Goal: Transaction & Acquisition: Book appointment/travel/reservation

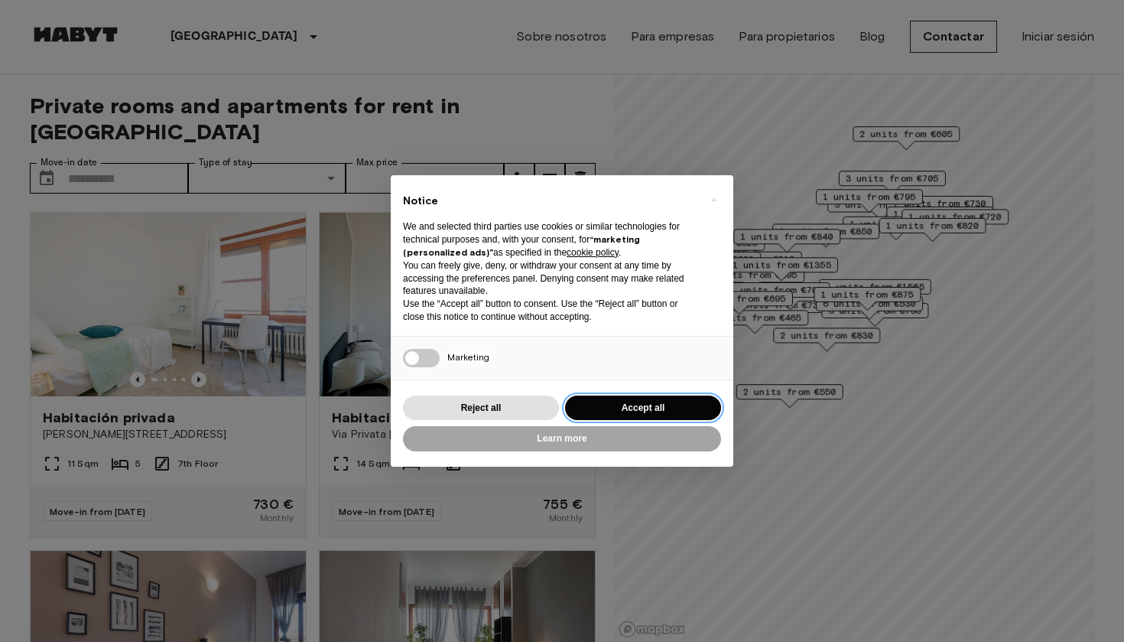
click at [632, 405] on button "Accept all" at bounding box center [643, 407] width 156 height 25
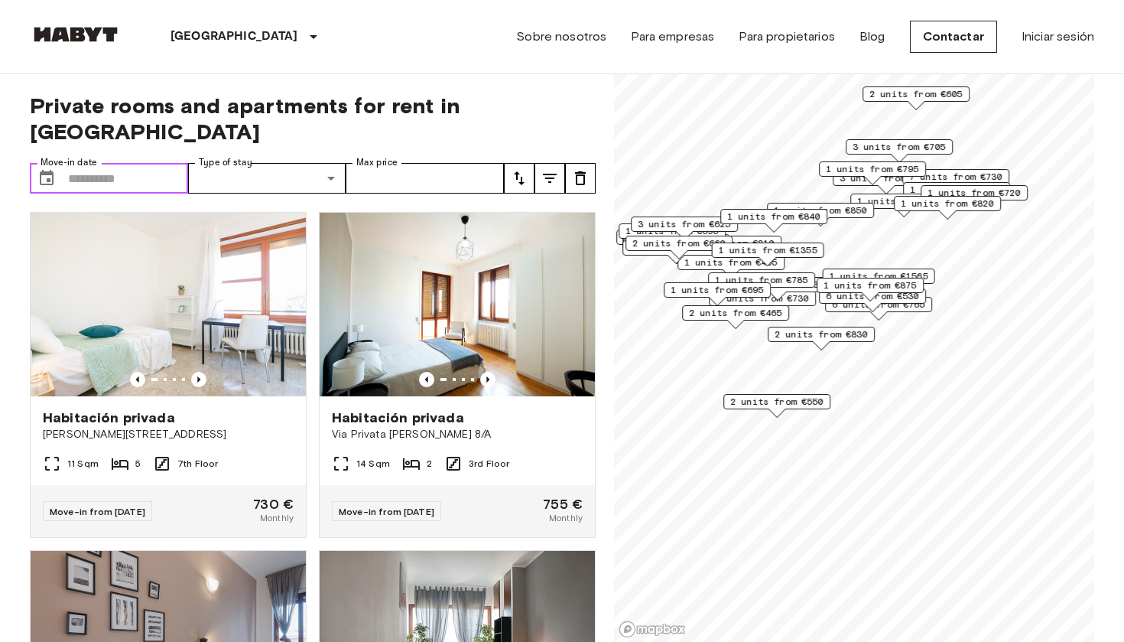
click at [113, 163] on input "Move-in date" at bounding box center [128, 178] width 120 height 31
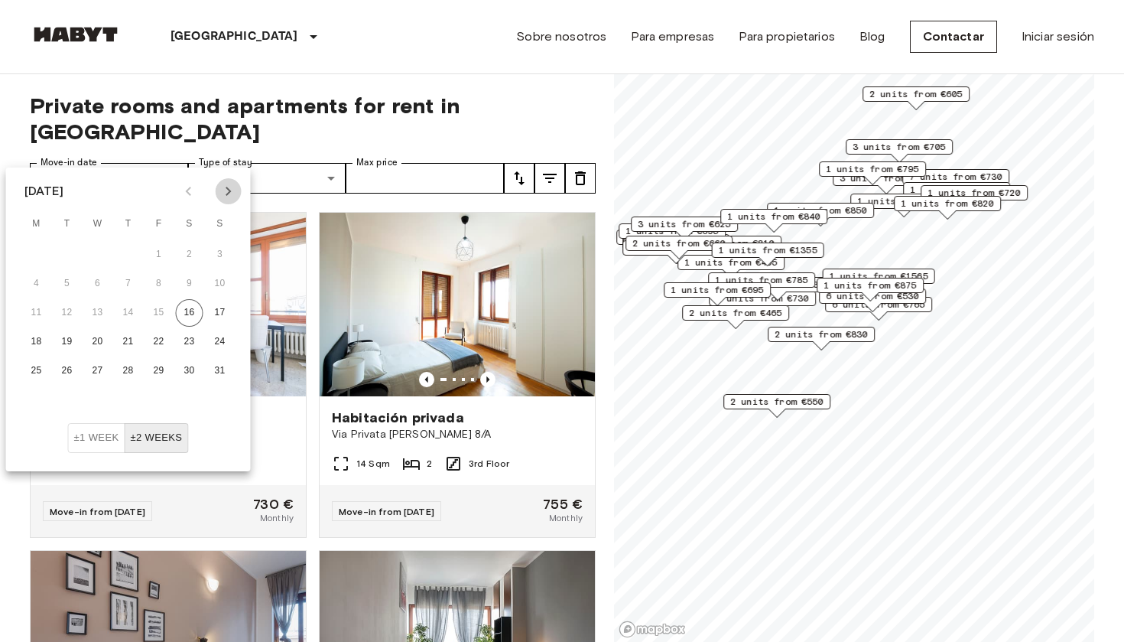
click at [229, 188] on icon "Next month" at bounding box center [228, 191] width 18 height 18
click at [190, 283] on button "13" at bounding box center [190, 284] width 28 height 28
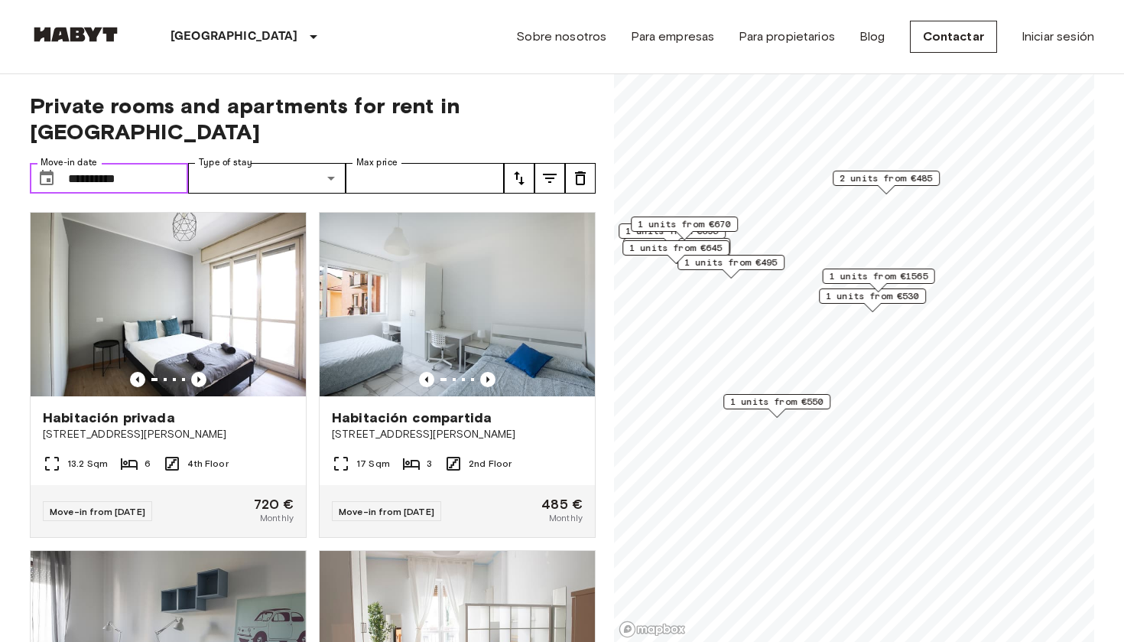
type input "**********"
click at [489, 372] on icon "Previous image" at bounding box center [487, 379] width 15 height 15
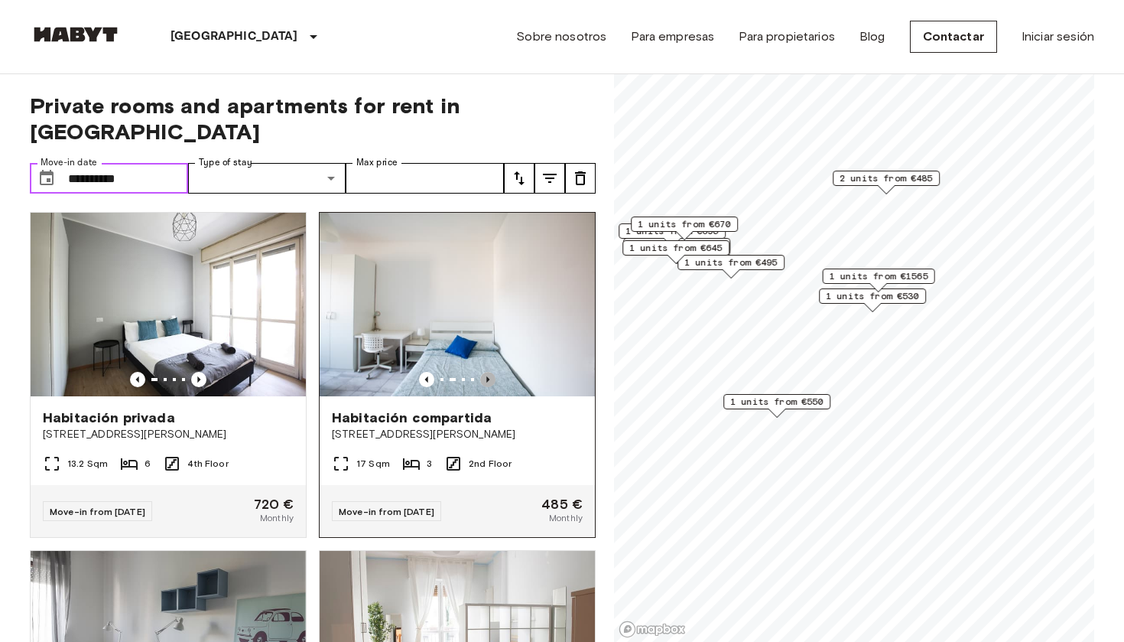
click at [489, 372] on icon "Previous image" at bounding box center [487, 379] width 15 height 15
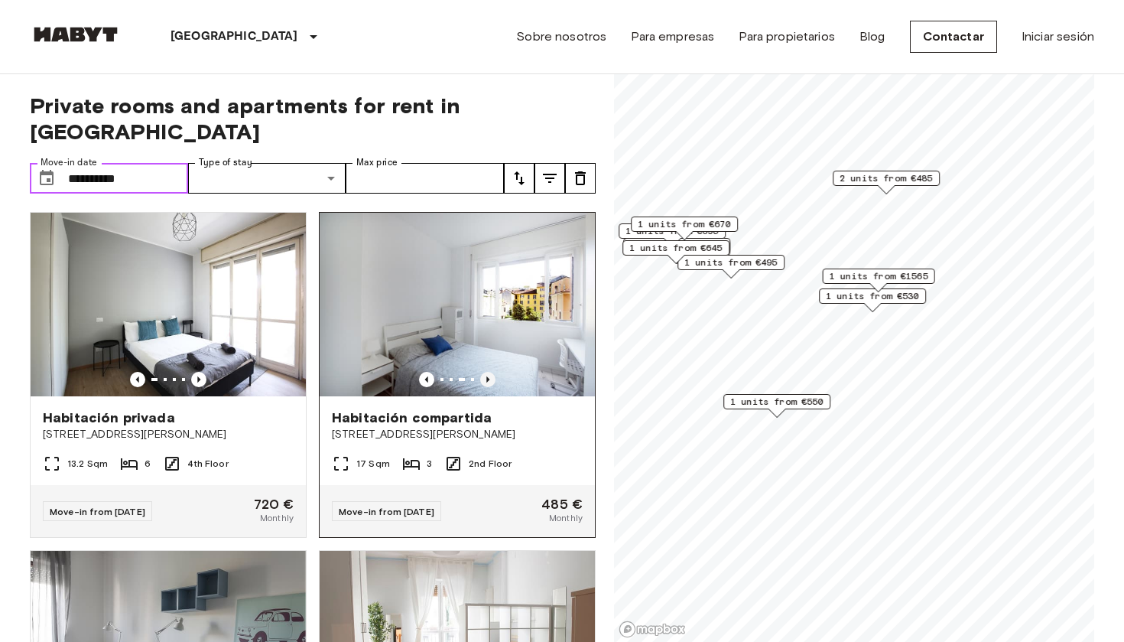
click at [489, 372] on icon "Previous image" at bounding box center [487, 379] width 15 height 15
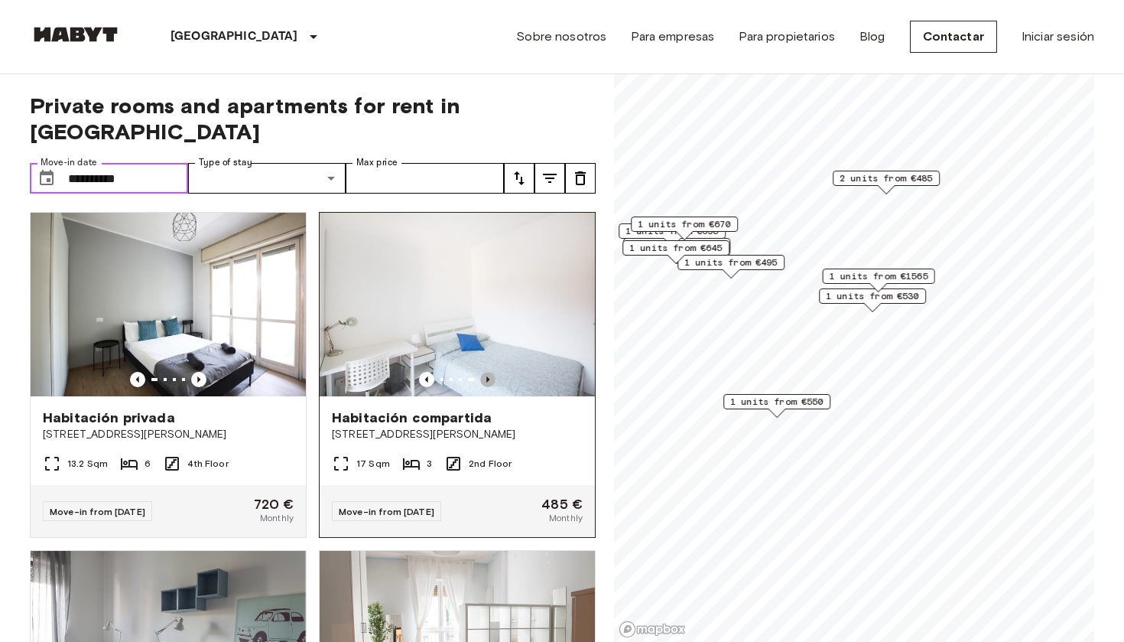
click at [489, 372] on icon "Previous image" at bounding box center [487, 379] width 15 height 15
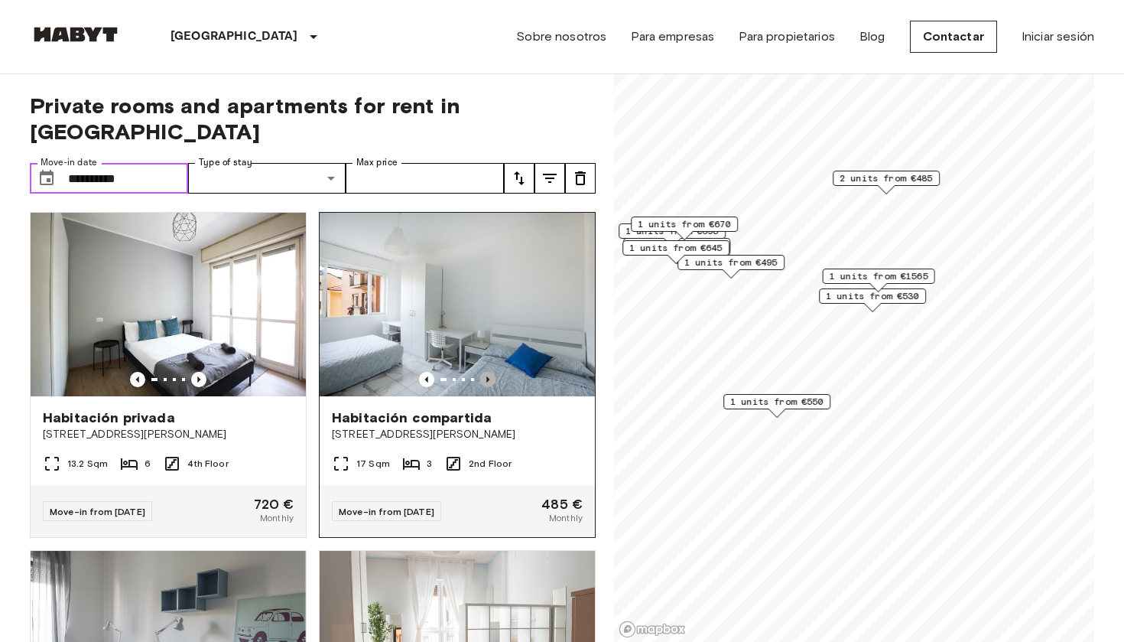
click at [489, 372] on icon "Previous image" at bounding box center [487, 379] width 15 height 15
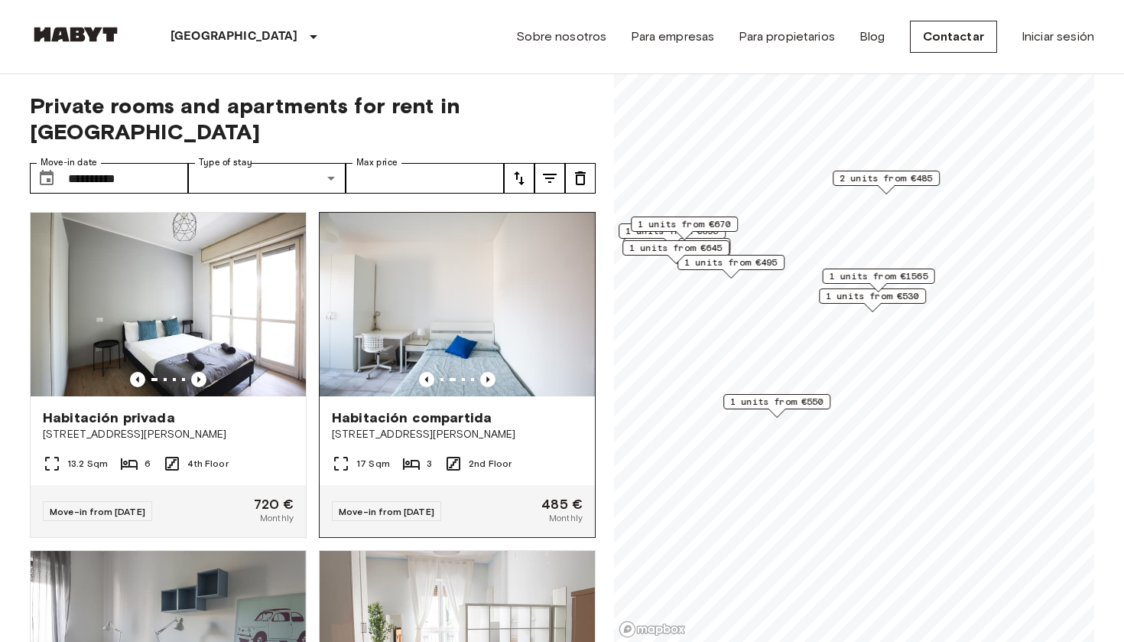
click at [483, 408] on span "Habitación compartida" at bounding box center [412, 417] width 160 height 18
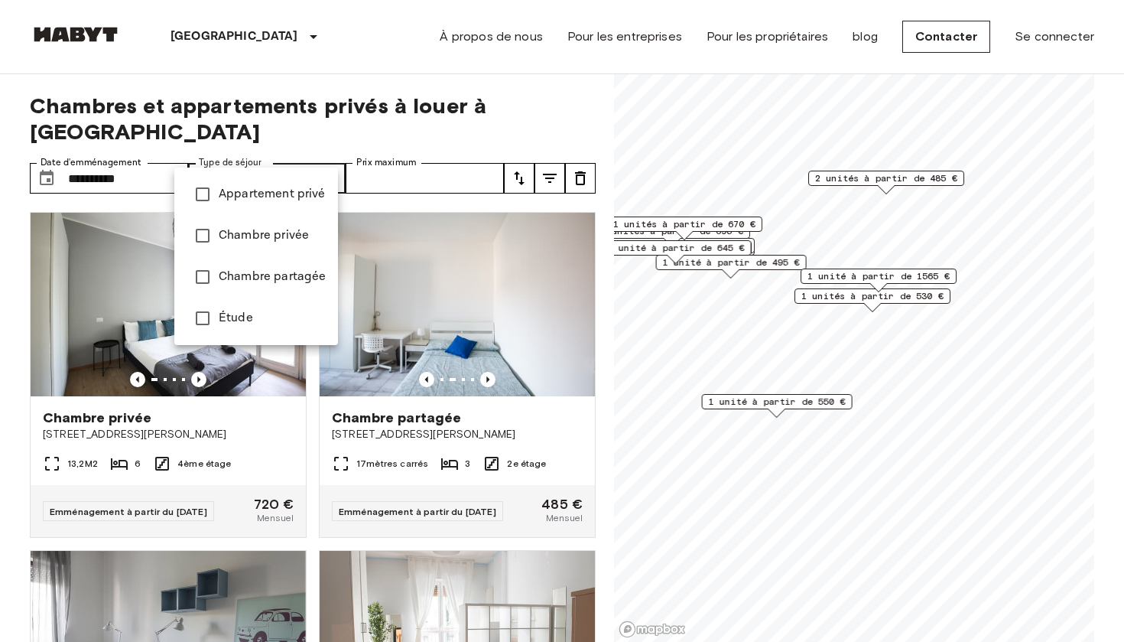
click at [225, 236] on span "Chambre privée" at bounding box center [272, 235] width 107 height 18
type input "**********"
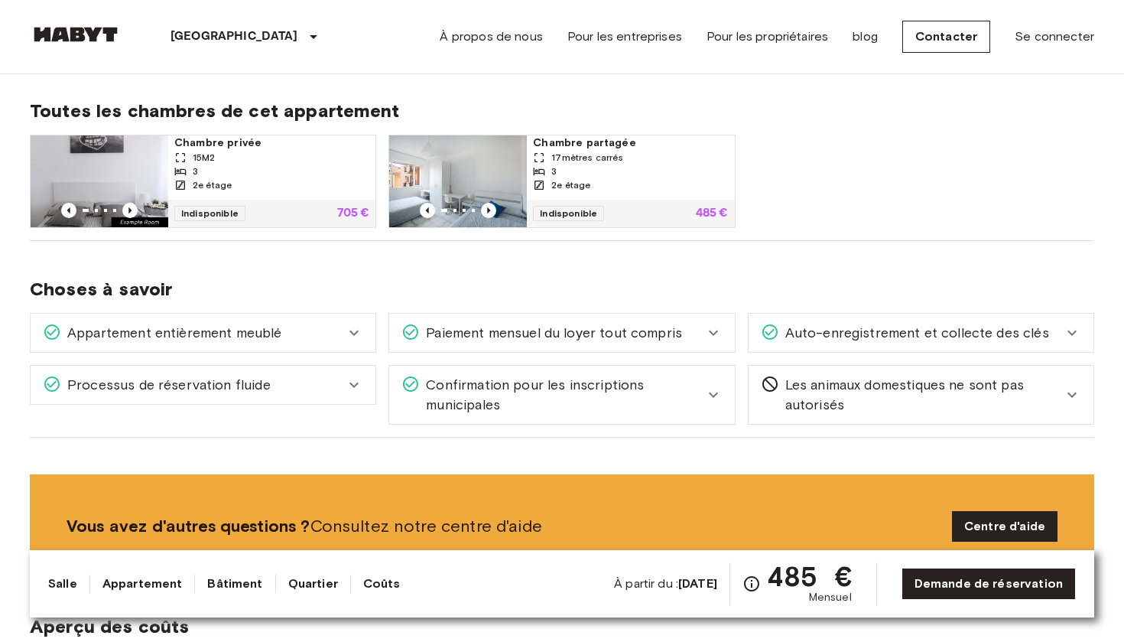
scroll to position [983, 0]
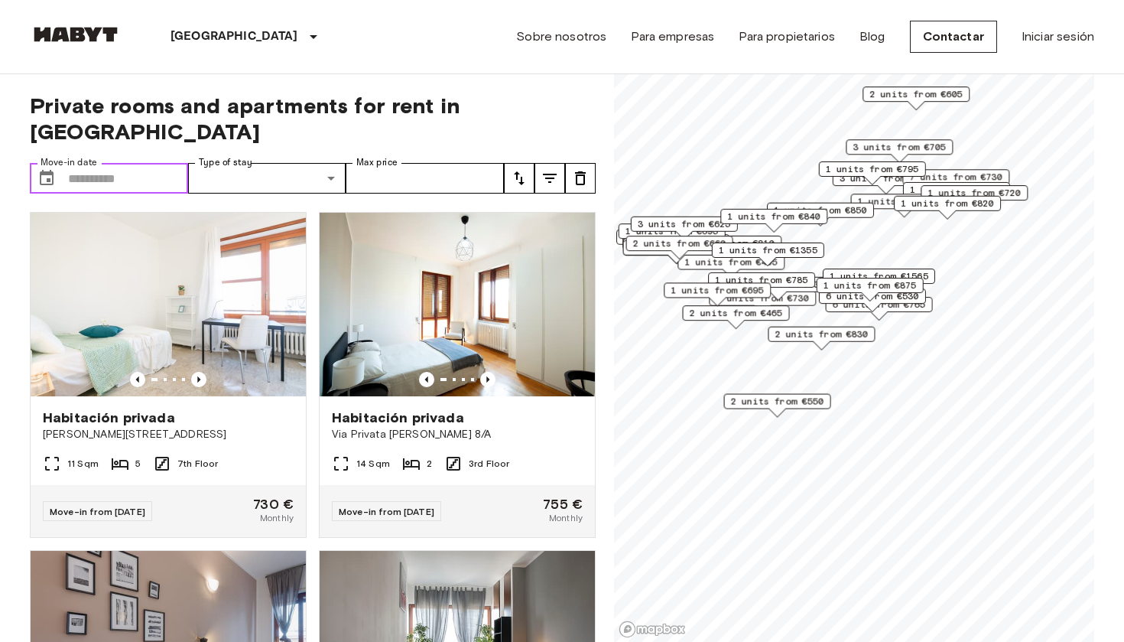
click at [162, 163] on input "Move-in date" at bounding box center [128, 178] width 120 height 31
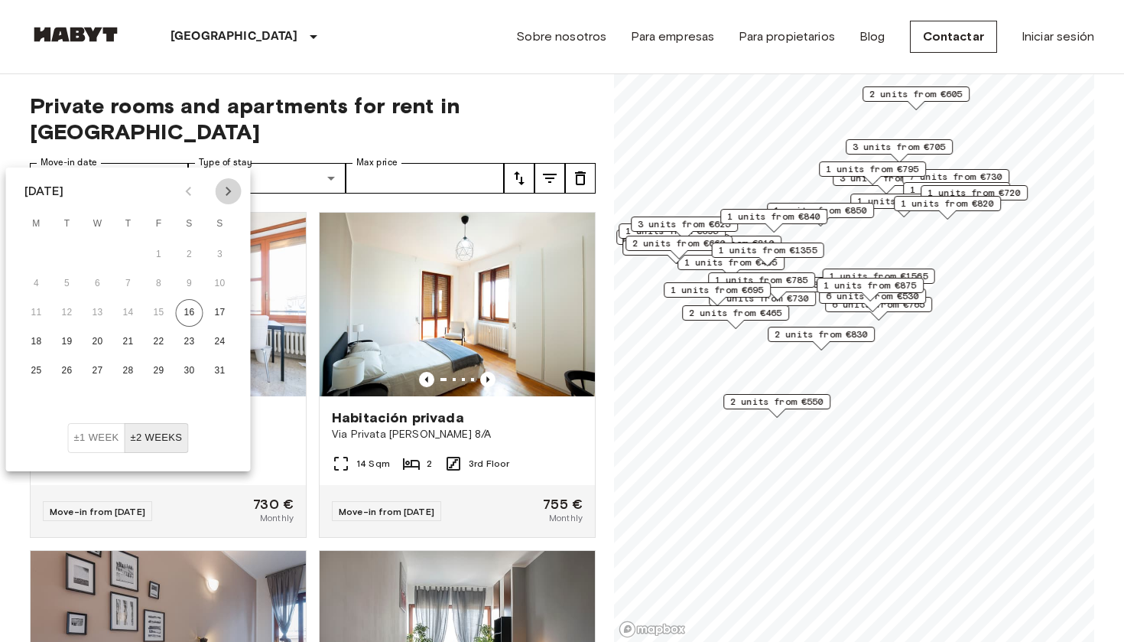
click at [224, 191] on icon "Next month" at bounding box center [228, 191] width 18 height 18
click at [192, 278] on button "13" at bounding box center [190, 284] width 28 height 28
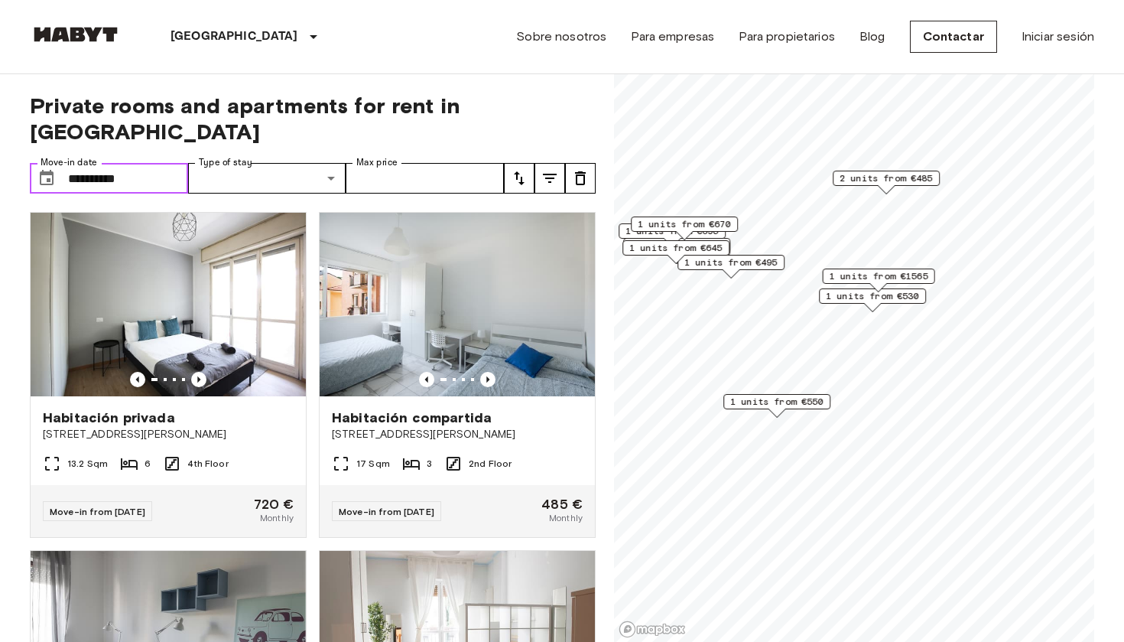
type input "**********"
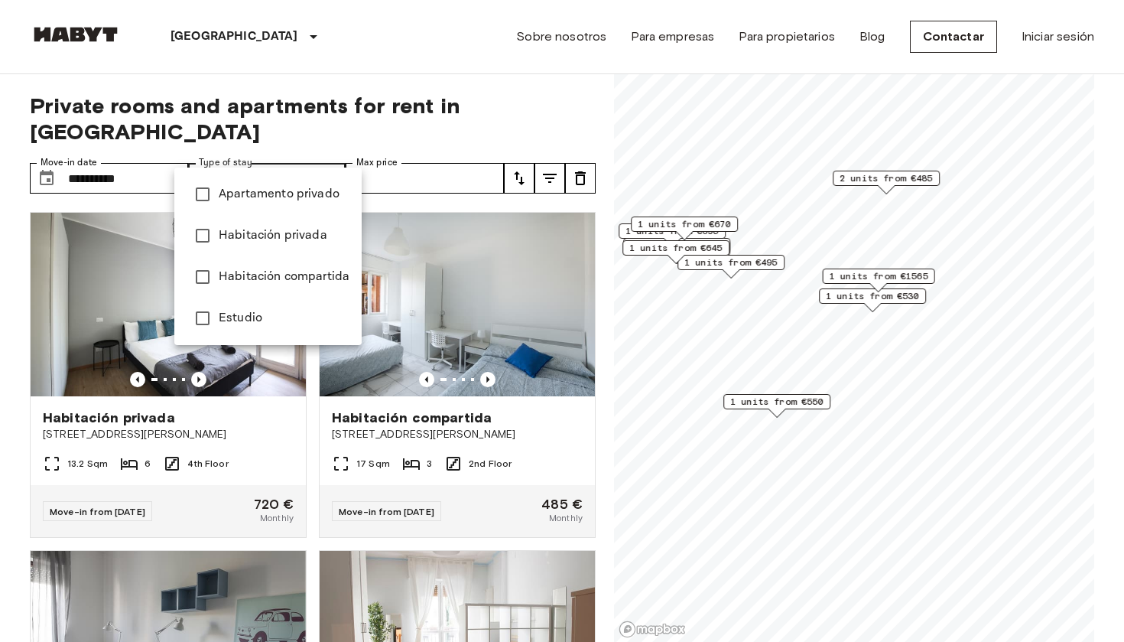
click at [273, 229] on span "Habitación privada" at bounding box center [284, 235] width 131 height 18
type input "**********"
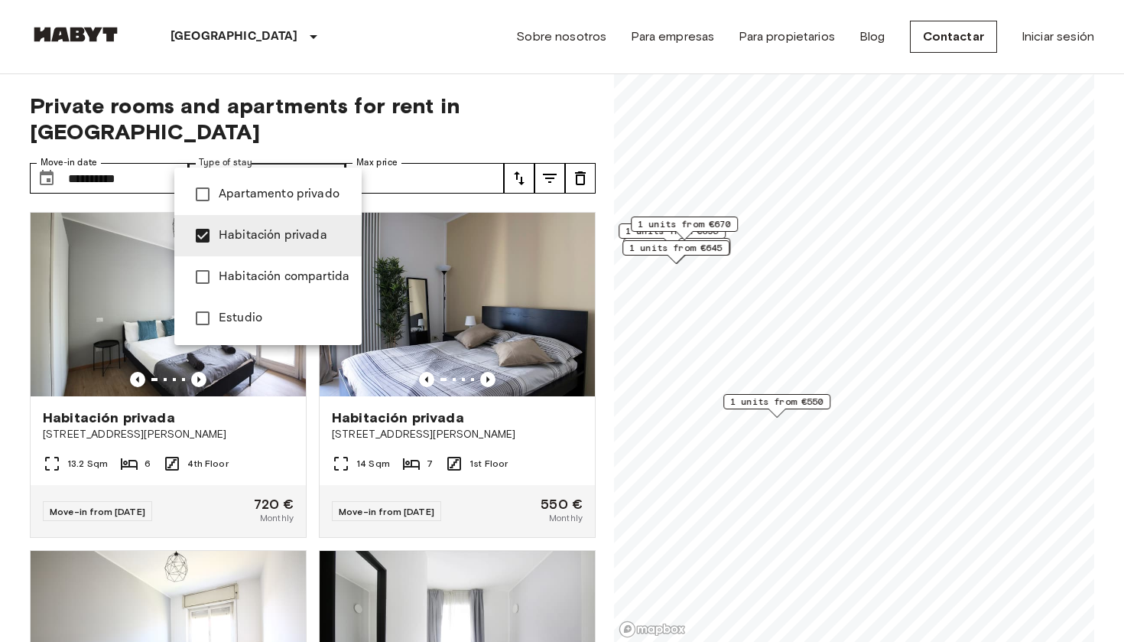
click at [398, 173] on div at bounding box center [562, 321] width 1124 height 642
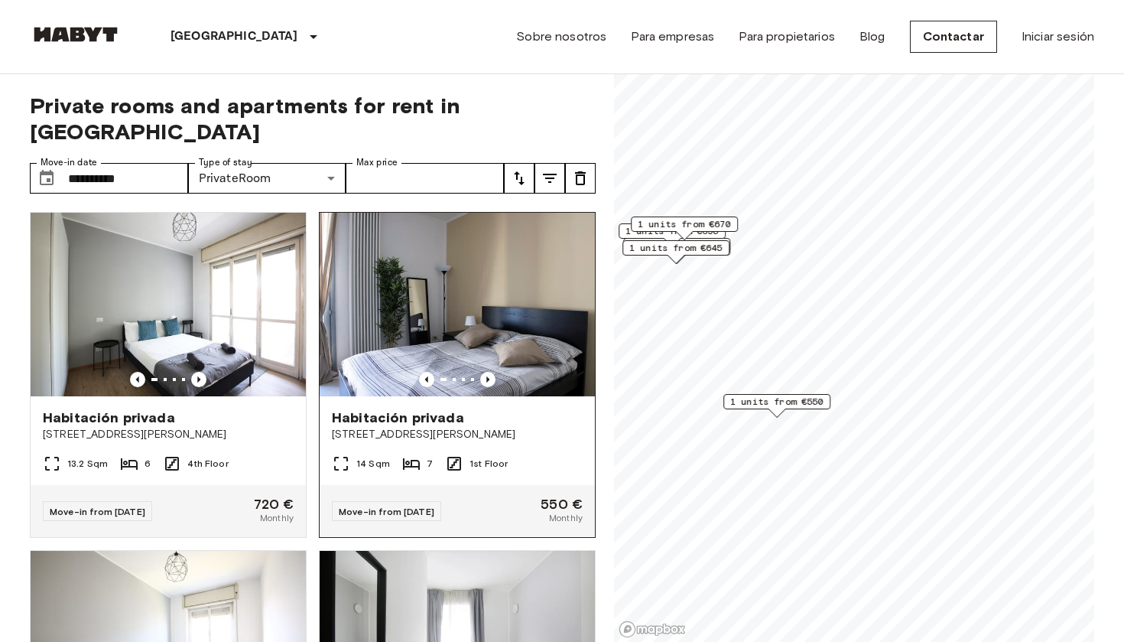
click at [398, 396] on div "Habitación privada Via Giuseppe De Finetti 13" at bounding box center [457, 425] width 275 height 58
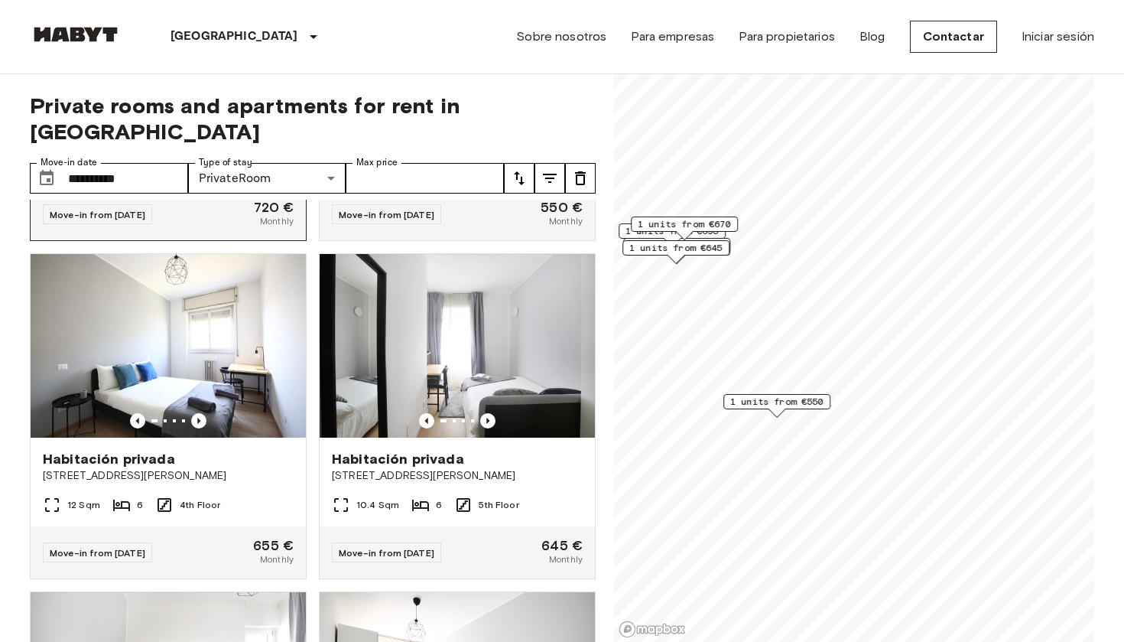
scroll to position [336, 0]
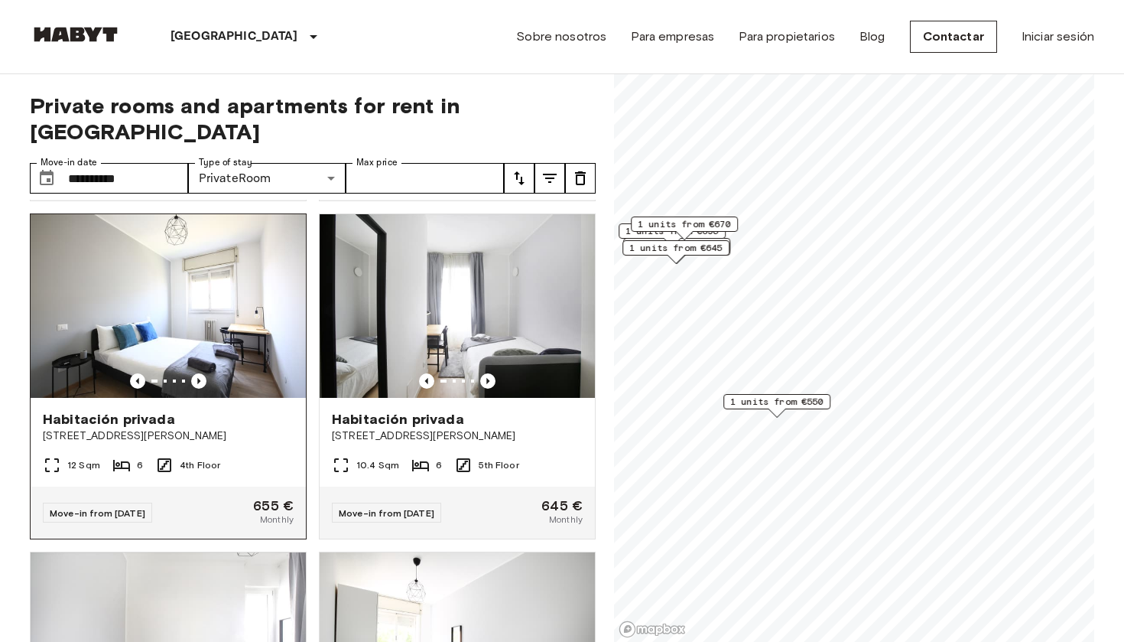
click at [112, 425] on div "Habitación privada Via Carlo Marx, 6, 20153 Milano, IT" at bounding box center [168, 427] width 275 height 58
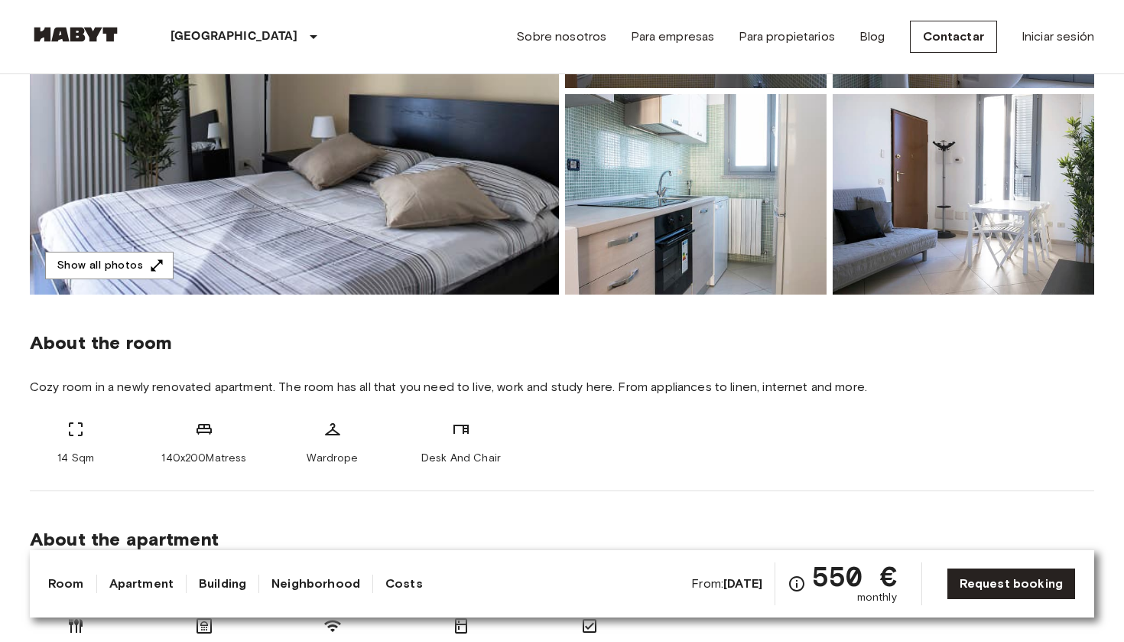
scroll to position [322, 0]
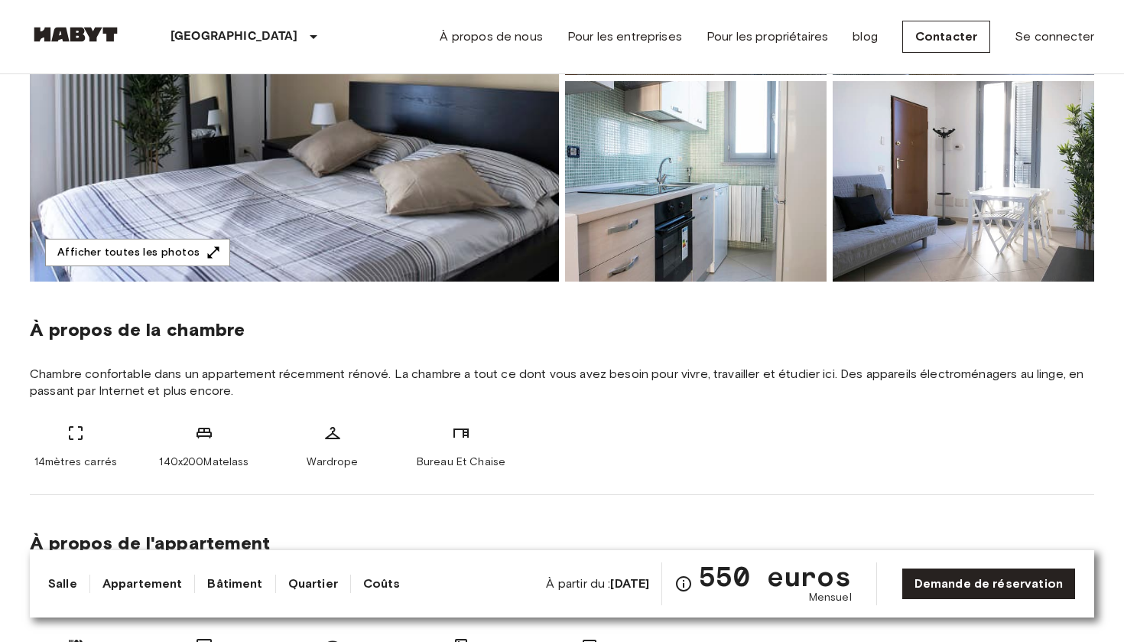
click at [310, 587] on link "Quartier" at bounding box center [313, 583] width 50 height 18
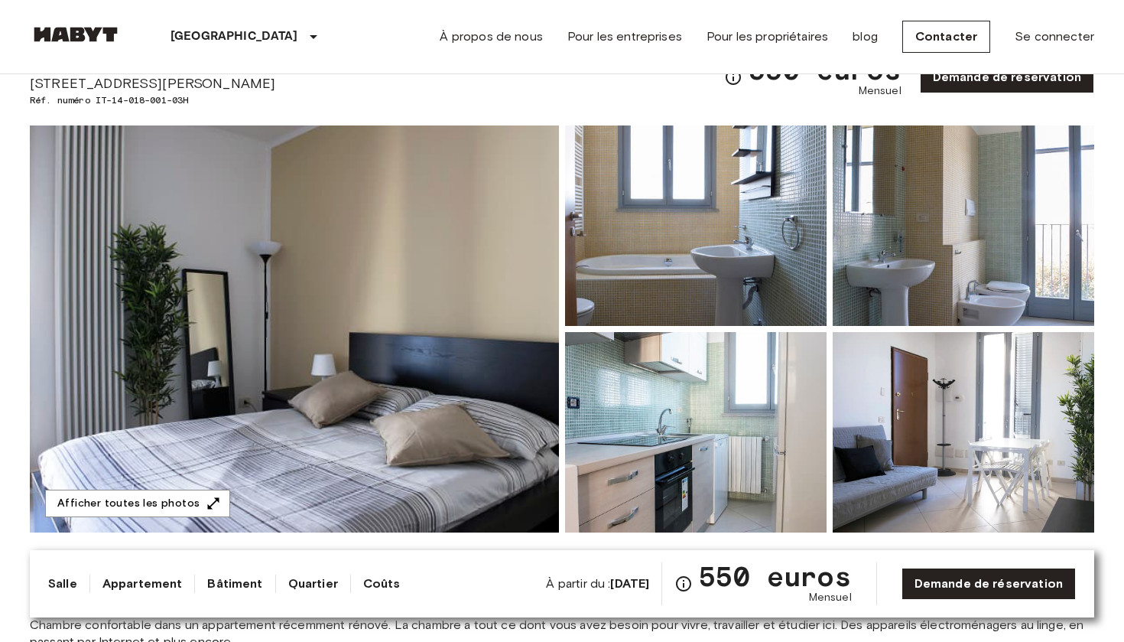
scroll to position [0, 0]
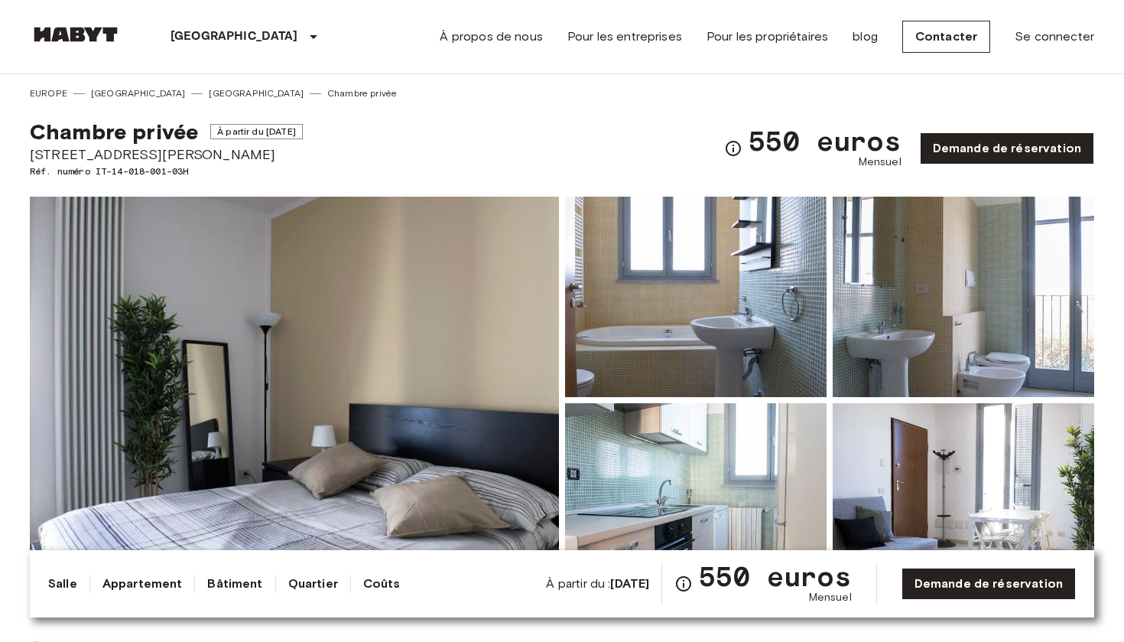
click at [309, 587] on link "Quartier" at bounding box center [313, 583] width 50 height 18
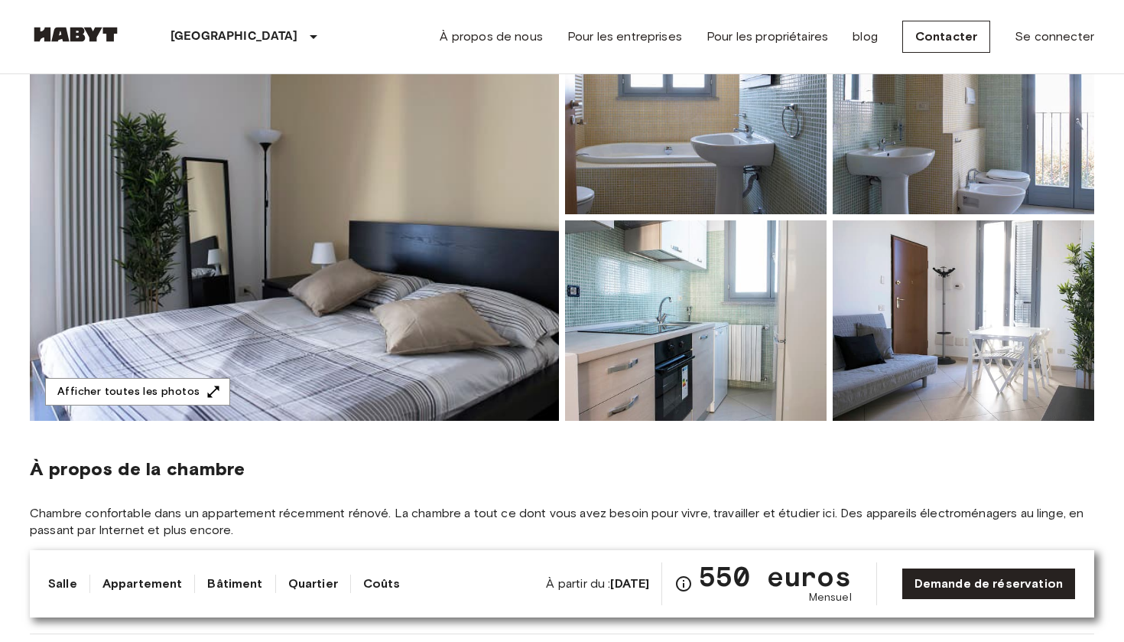
scroll to position [186, 0]
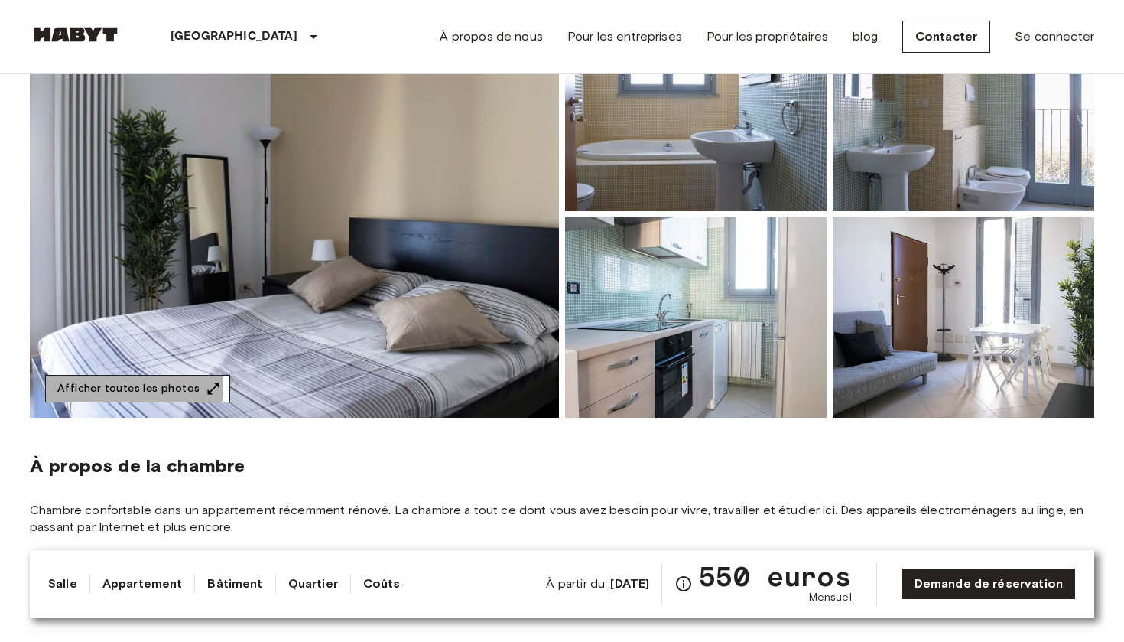
click at [105, 388] on button "Afficher toutes les photos" at bounding box center [137, 389] width 185 height 28
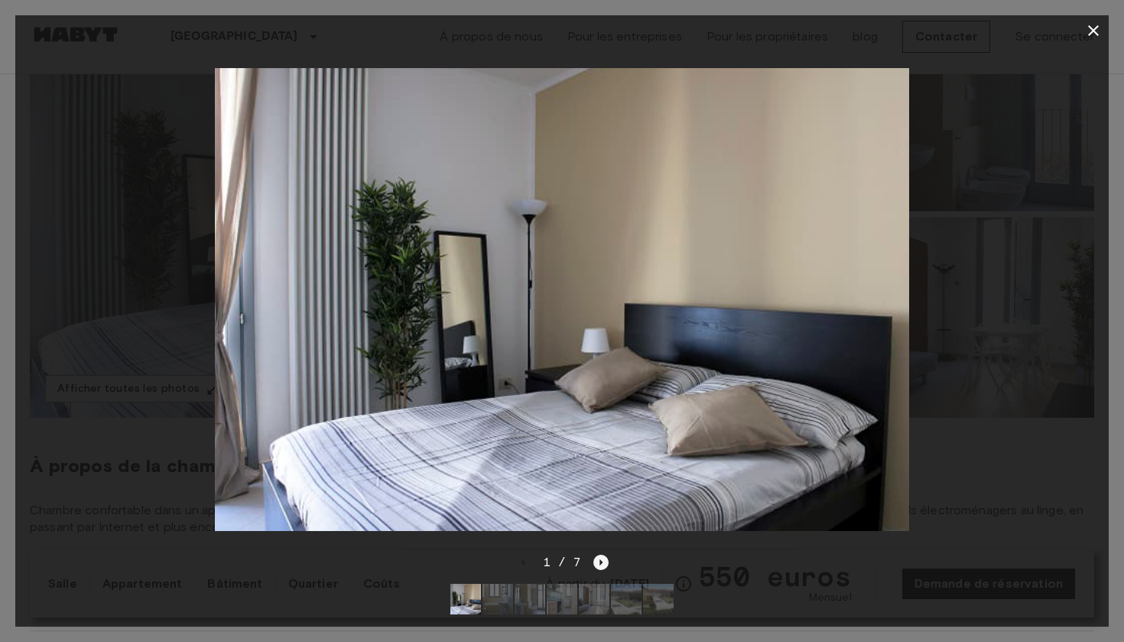
click at [603, 561] on icon "Image suivante" at bounding box center [600, 561] width 15 height 15
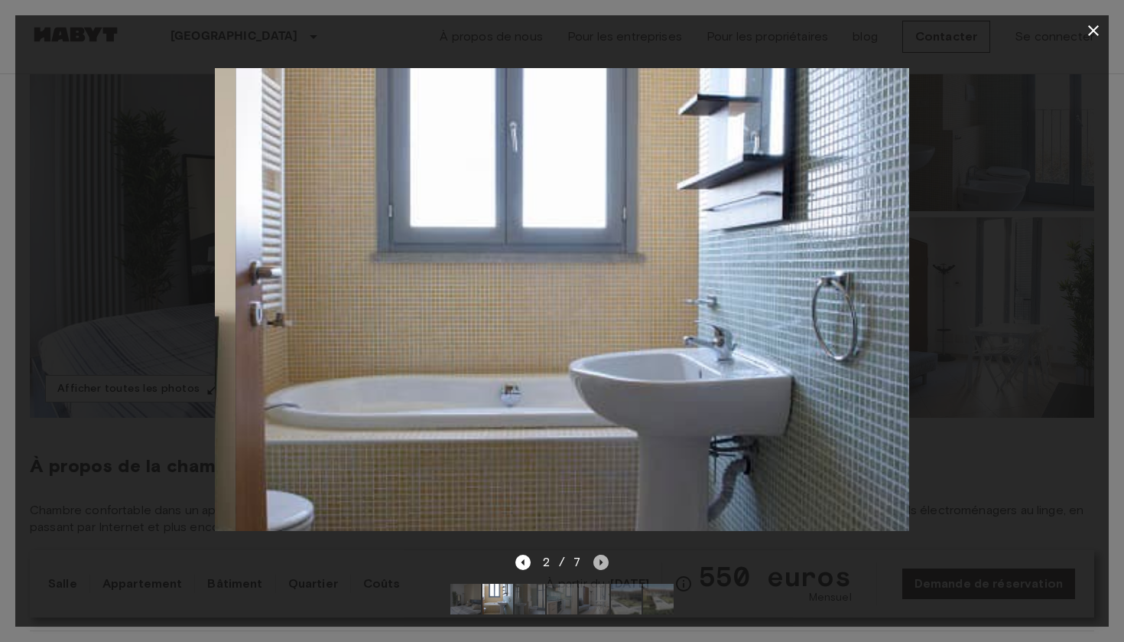
click at [603, 561] on icon "Image suivante" at bounding box center [600, 561] width 15 height 15
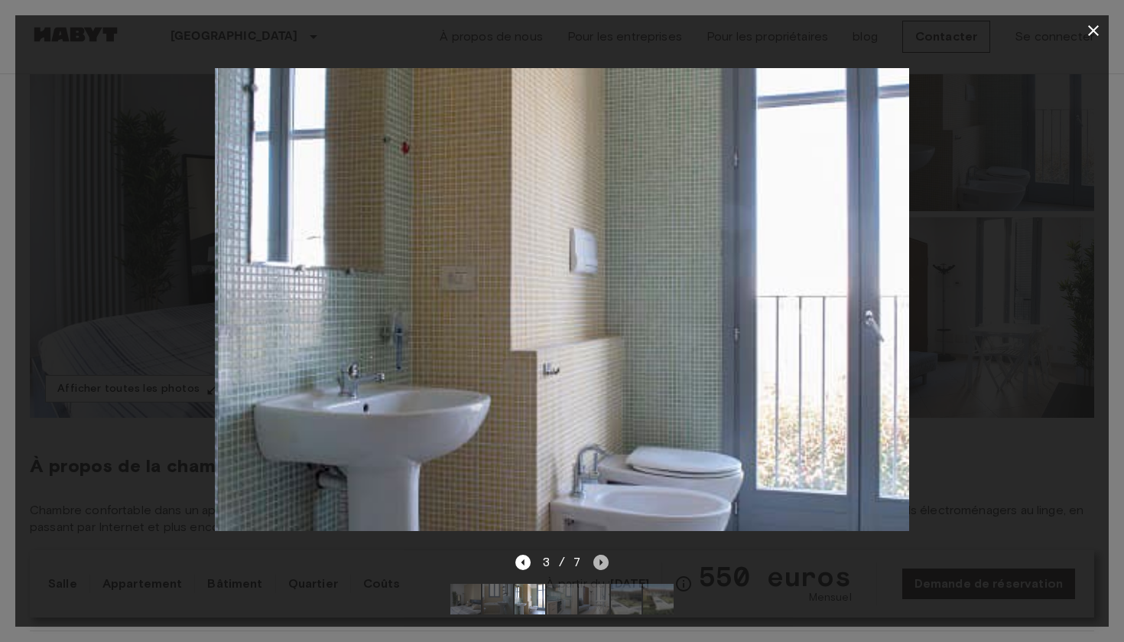
click at [603, 561] on icon "Image suivante" at bounding box center [600, 561] width 15 height 15
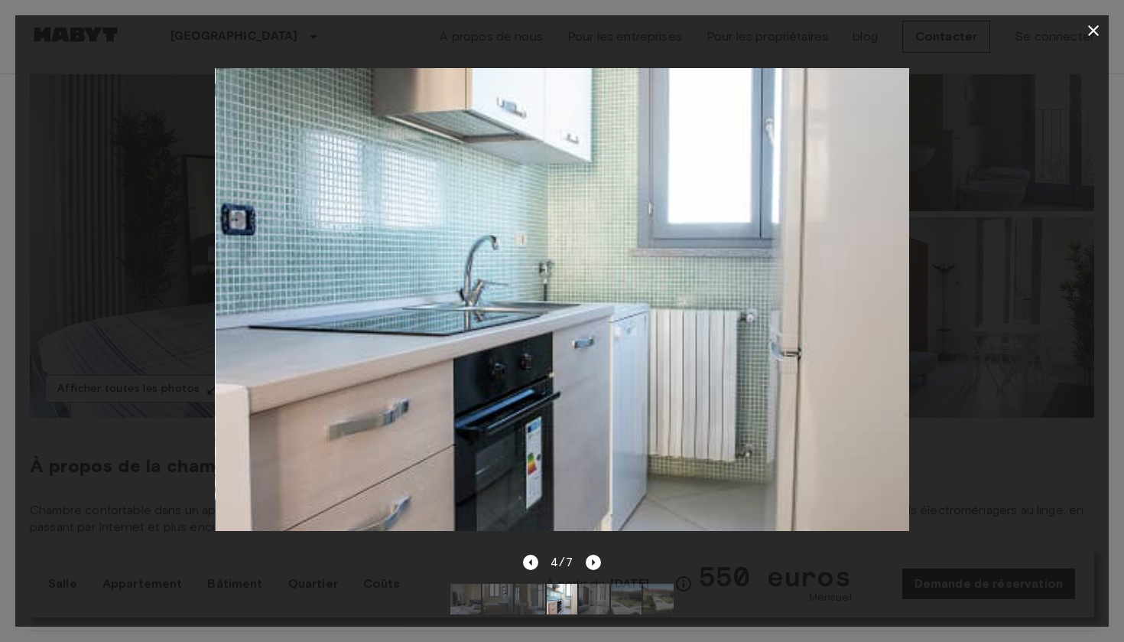
click at [603, 561] on div "4/7" at bounding box center [562, 589] width 1094 height 73
click at [591, 563] on icon "Image suivante" at bounding box center [593, 561] width 15 height 15
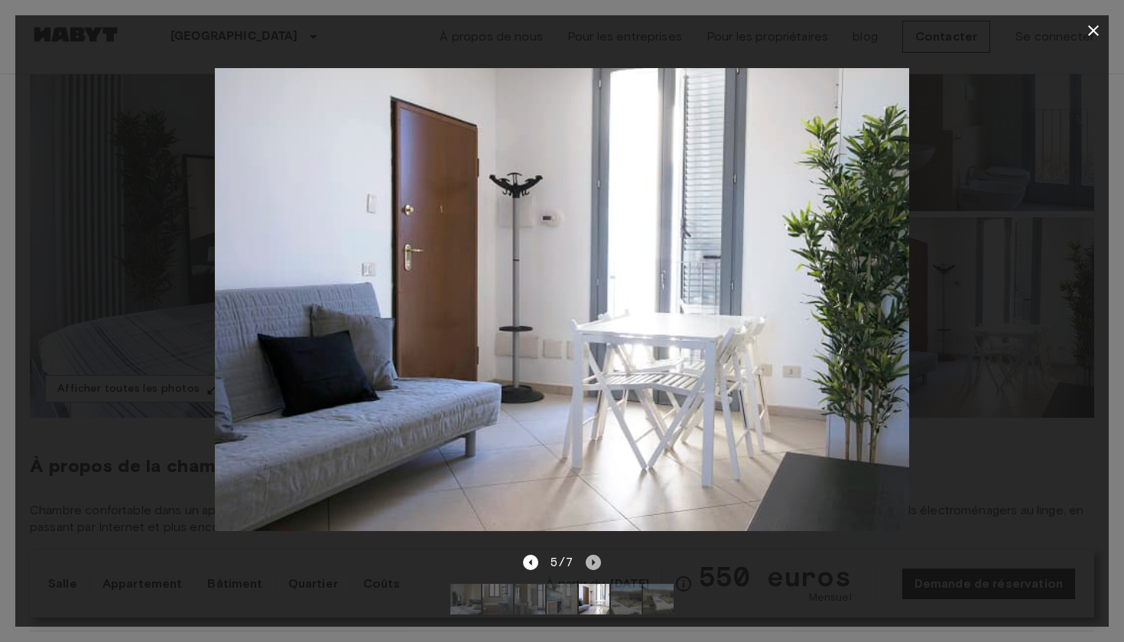
click at [591, 563] on icon "Image suivante" at bounding box center [593, 561] width 15 height 15
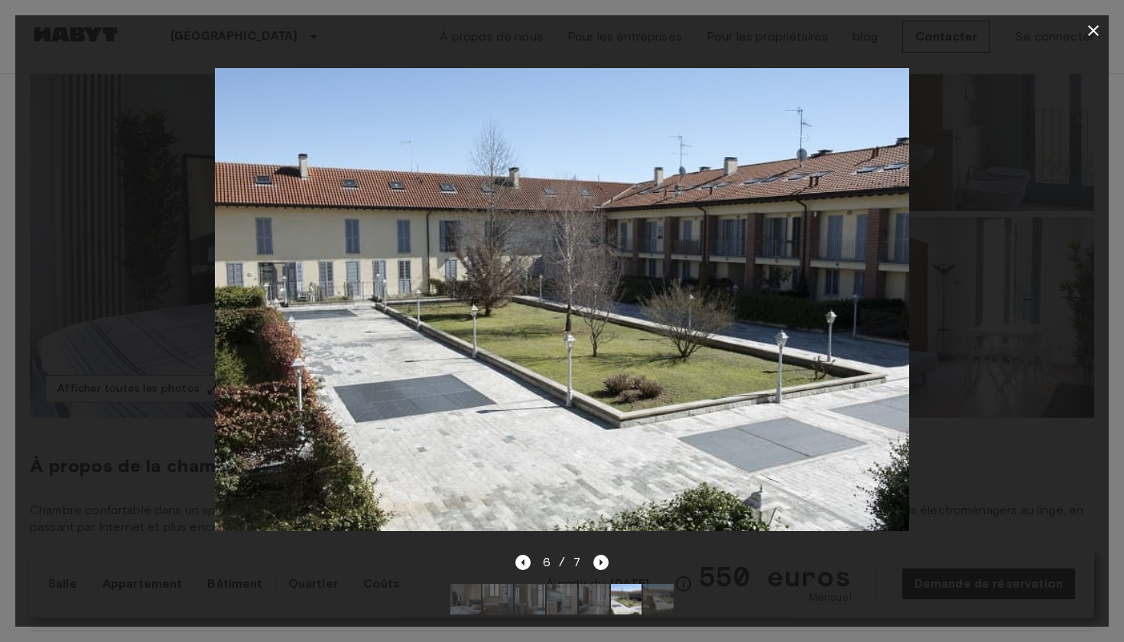
click at [592, 563] on div "6 / 7" at bounding box center [562, 562] width 94 height 18
click at [606, 564] on icon "Image suivante" at bounding box center [600, 561] width 15 height 15
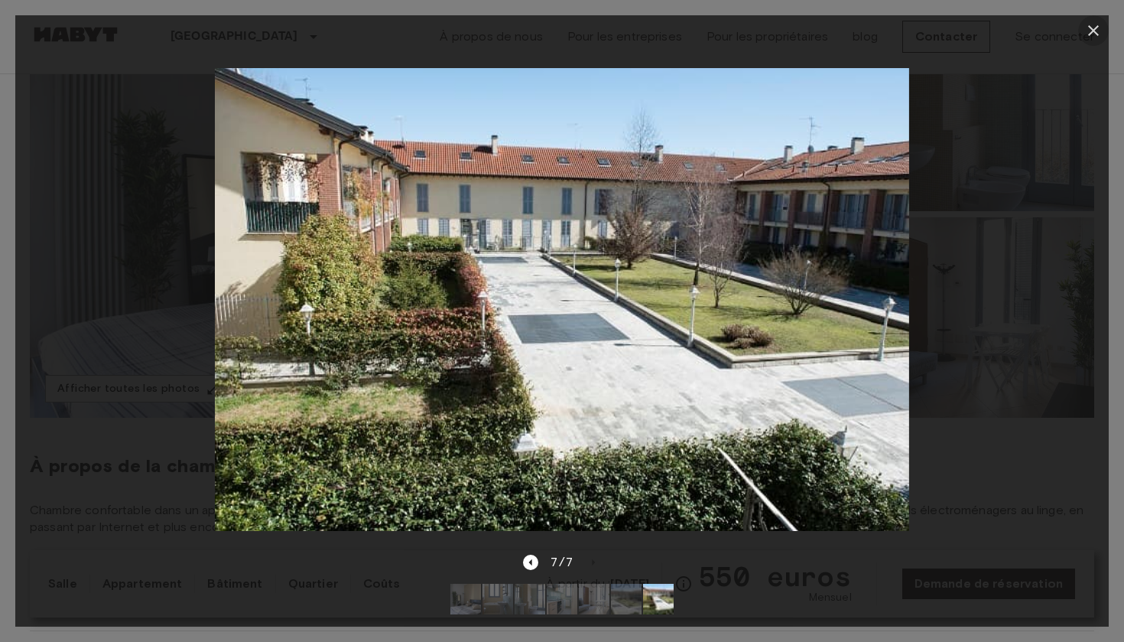
click at [1094, 28] on icon "button" at bounding box center [1093, 30] width 18 height 18
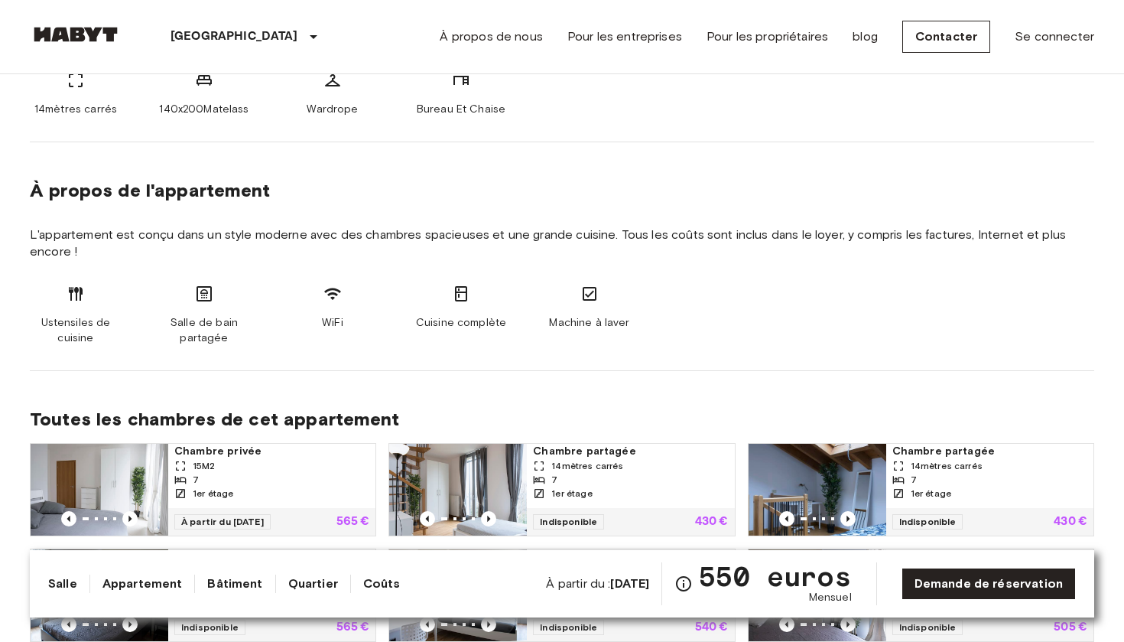
scroll to position [672, 0]
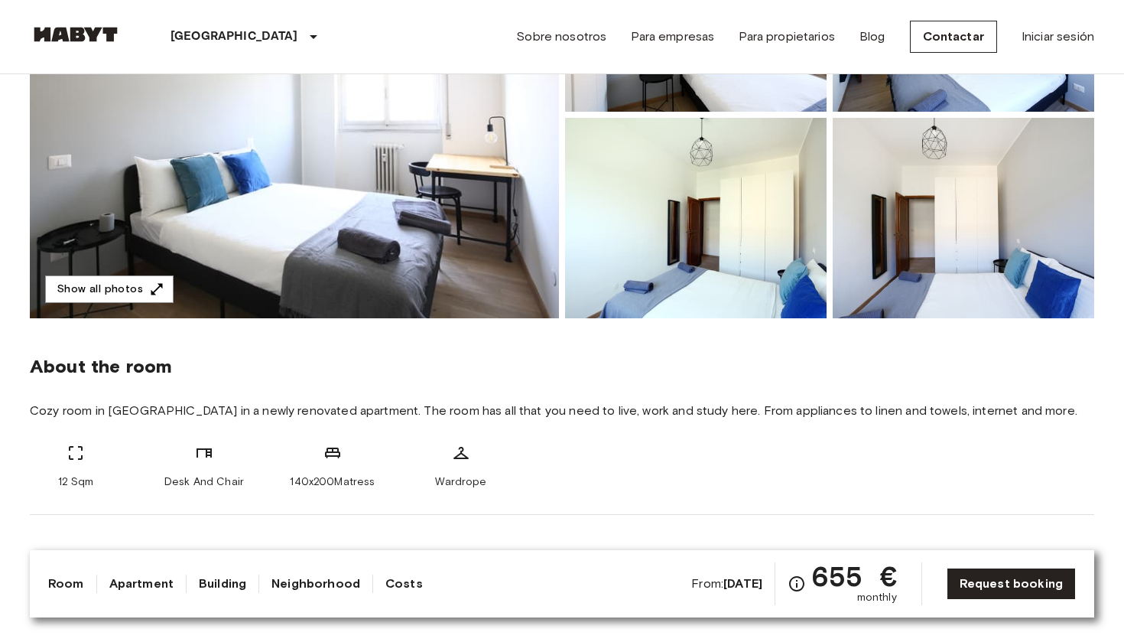
scroll to position [346, 0]
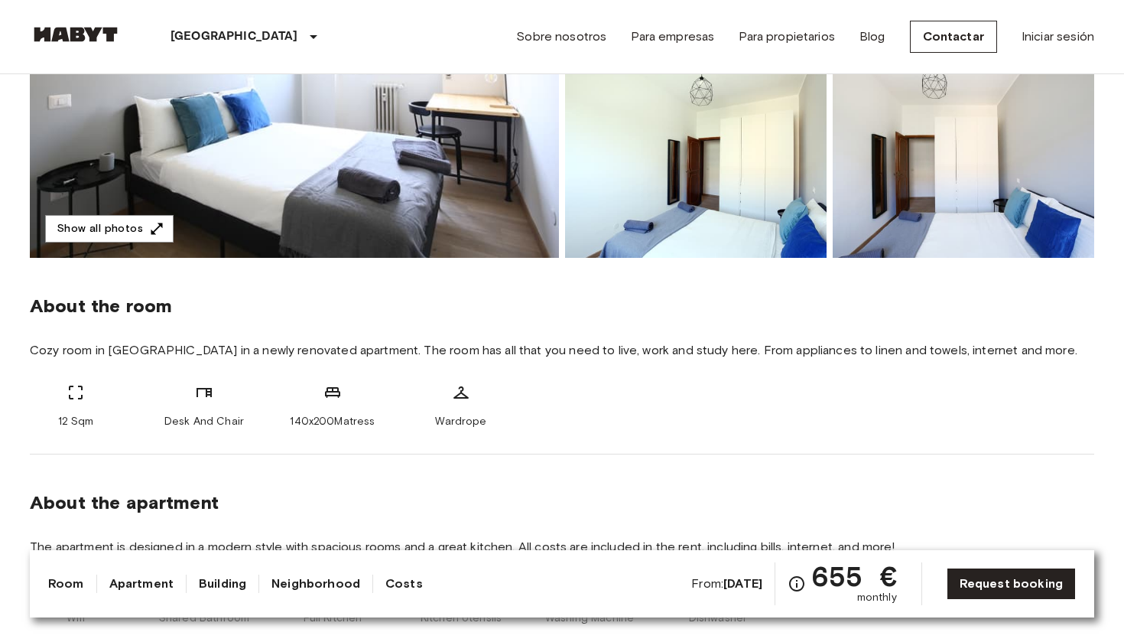
click at [77, 382] on div "About the room Cozy room in [GEOGRAPHIC_DATA] in a newly renovated apartment. T…" at bounding box center [562, 356] width 1064 height 197
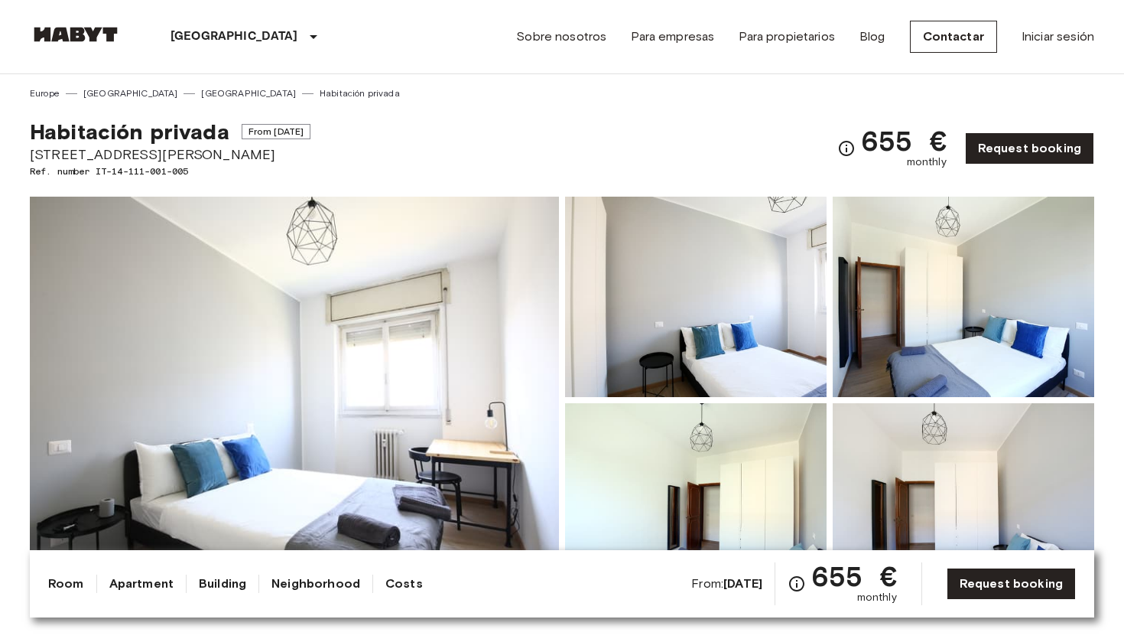
scroll to position [0, 0]
click at [460, 59] on div "[GEOGRAPHIC_DATA] [GEOGRAPHIC_DATA] [GEOGRAPHIC_DATA] [GEOGRAPHIC_DATA] [GEOGRA…" at bounding box center [562, 36] width 1064 height 73
click at [578, 36] on link "Sobre nosotros" at bounding box center [561, 37] width 90 height 18
click at [277, 127] on span "From [DATE]" at bounding box center [277, 131] width 70 height 15
click at [201, 89] on link "[GEOGRAPHIC_DATA]" at bounding box center [248, 93] width 95 height 14
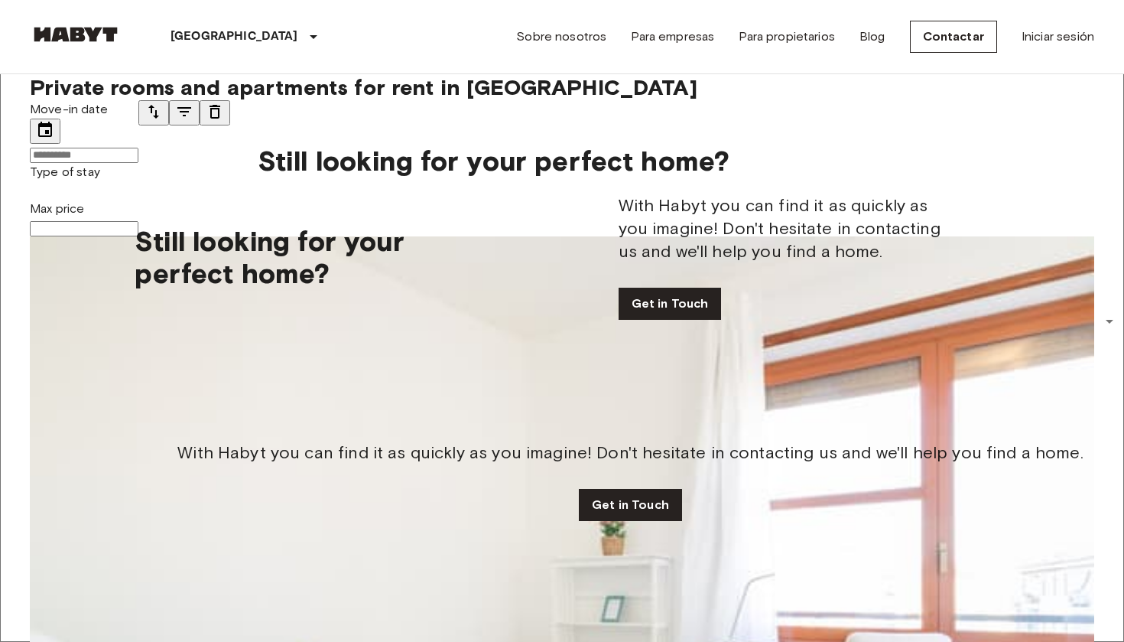
click at [132, 148] on input "Move-in date" at bounding box center [84, 155] width 109 height 15
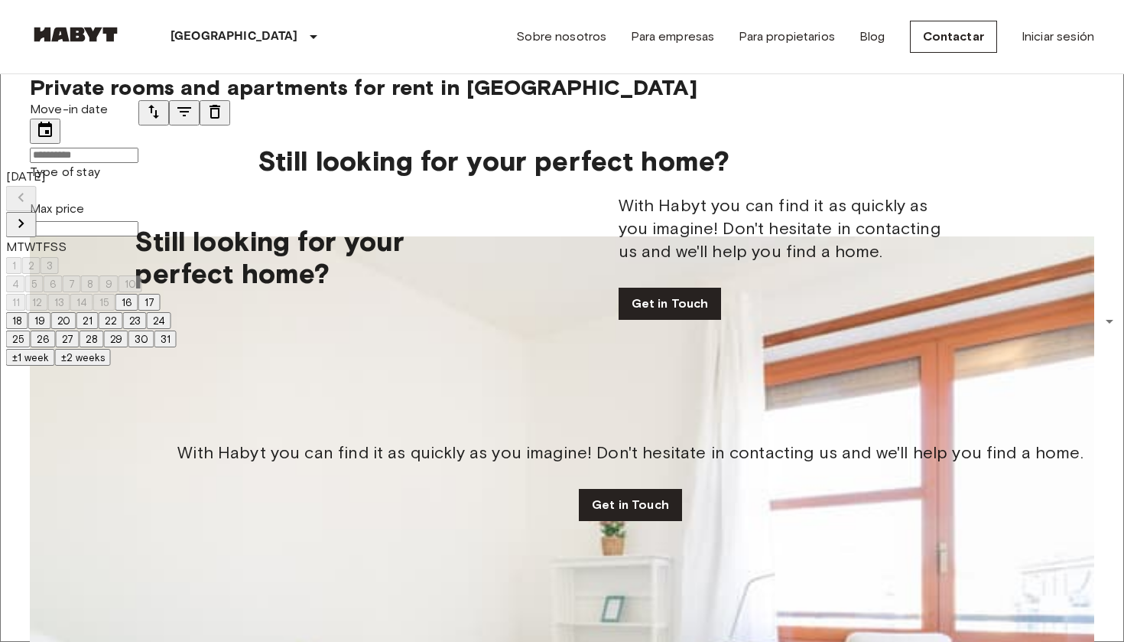
click at [31, 214] on icon "Next month" at bounding box center [21, 223] width 18 height 18
click at [132, 278] on button "13" at bounding box center [120, 283] width 22 height 17
type input "**********"
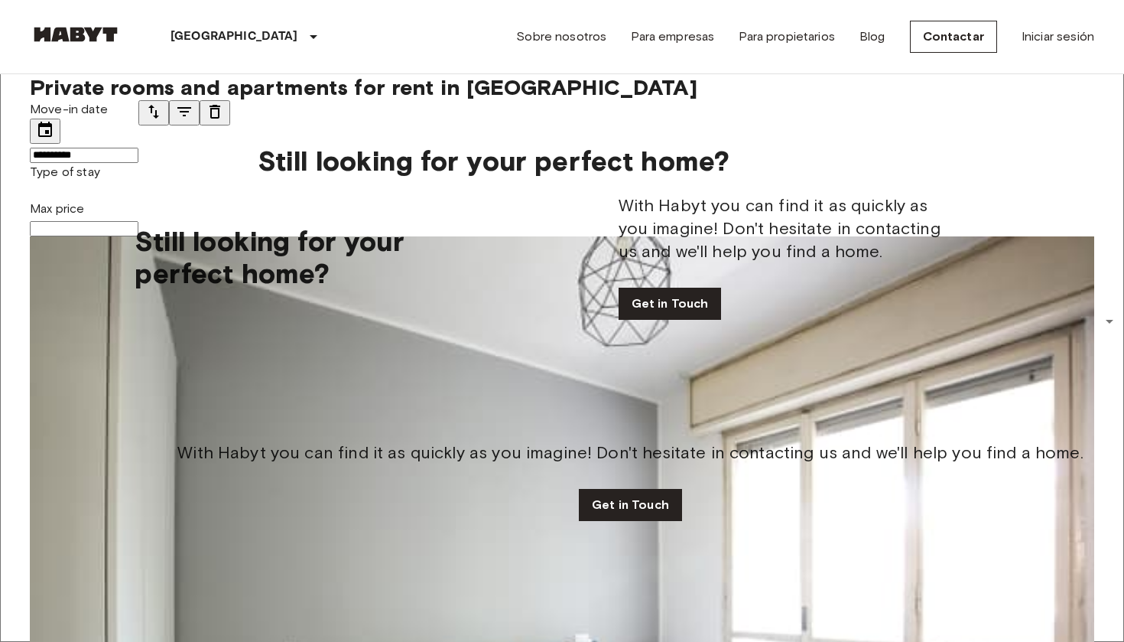
click at [191, 116] on icon "tune" at bounding box center [184, 111] width 14 height 9
type input "**********"
